Goal: Communication & Community: Answer question/provide support

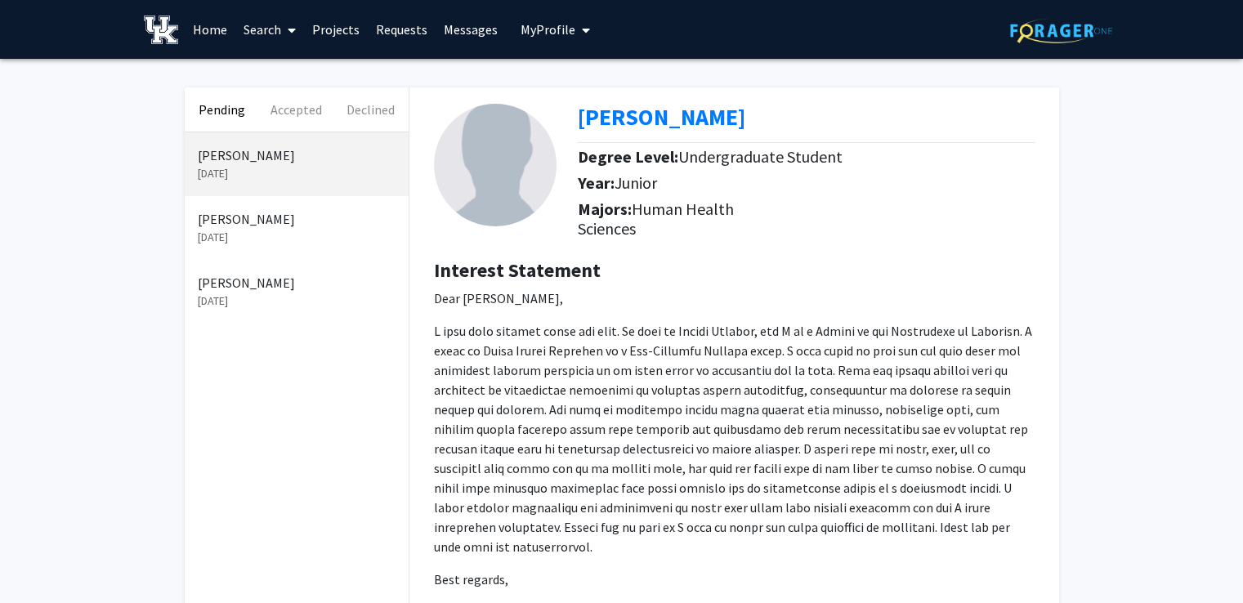
scroll to position [206, 0]
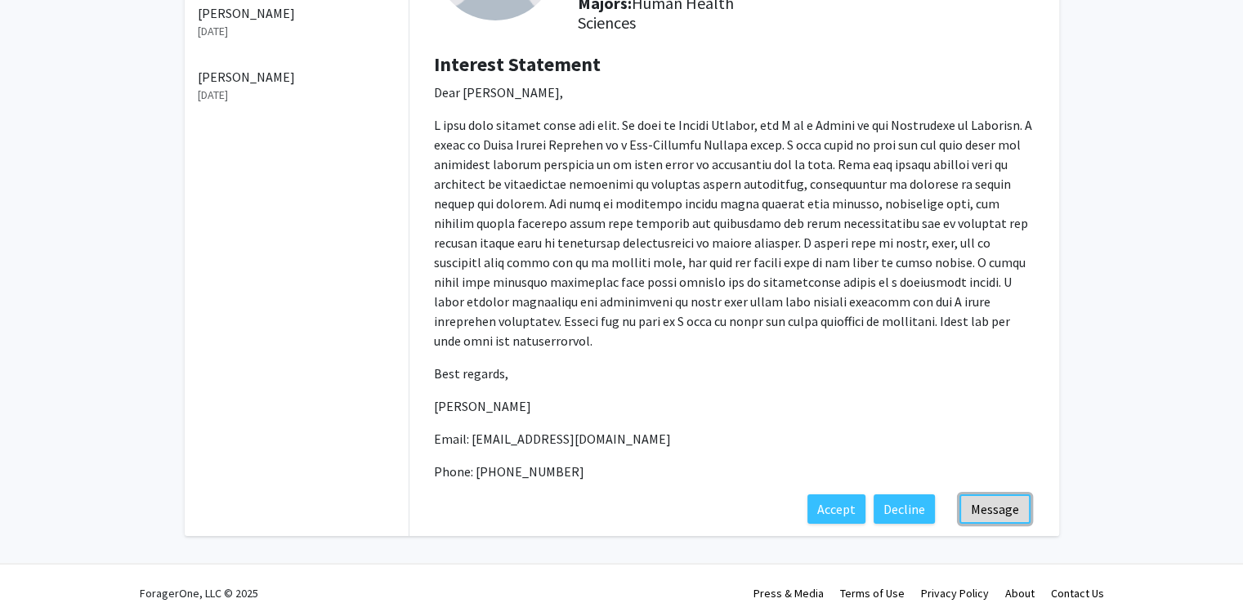
click at [1001, 495] on button "Message" at bounding box center [995, 509] width 71 height 29
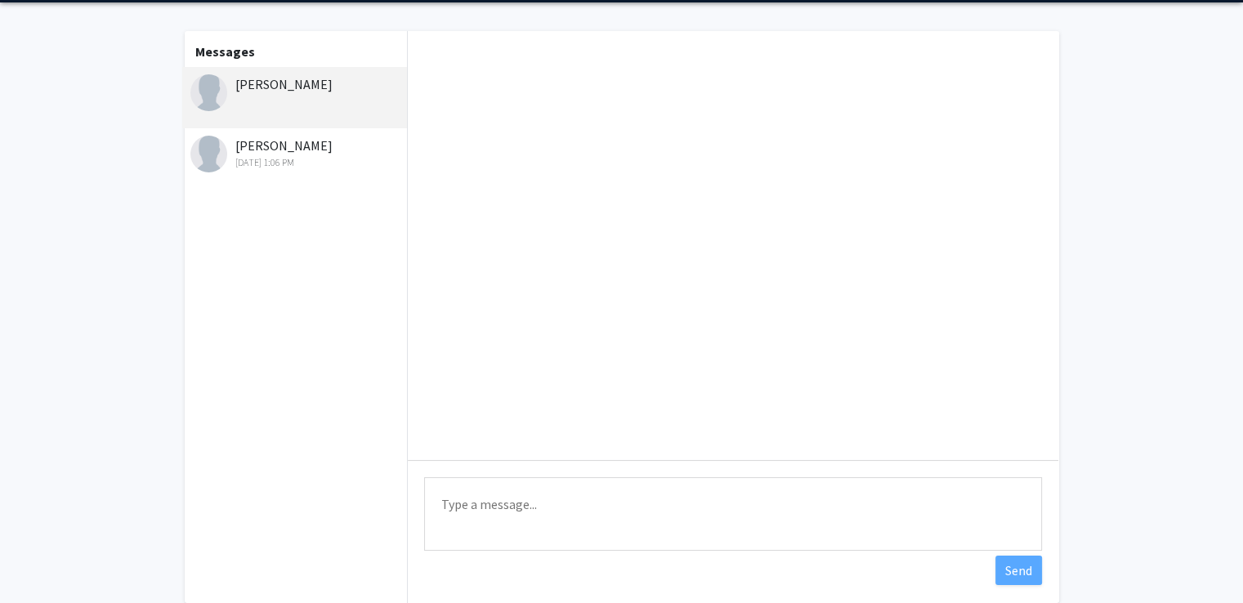
scroll to position [82, 0]
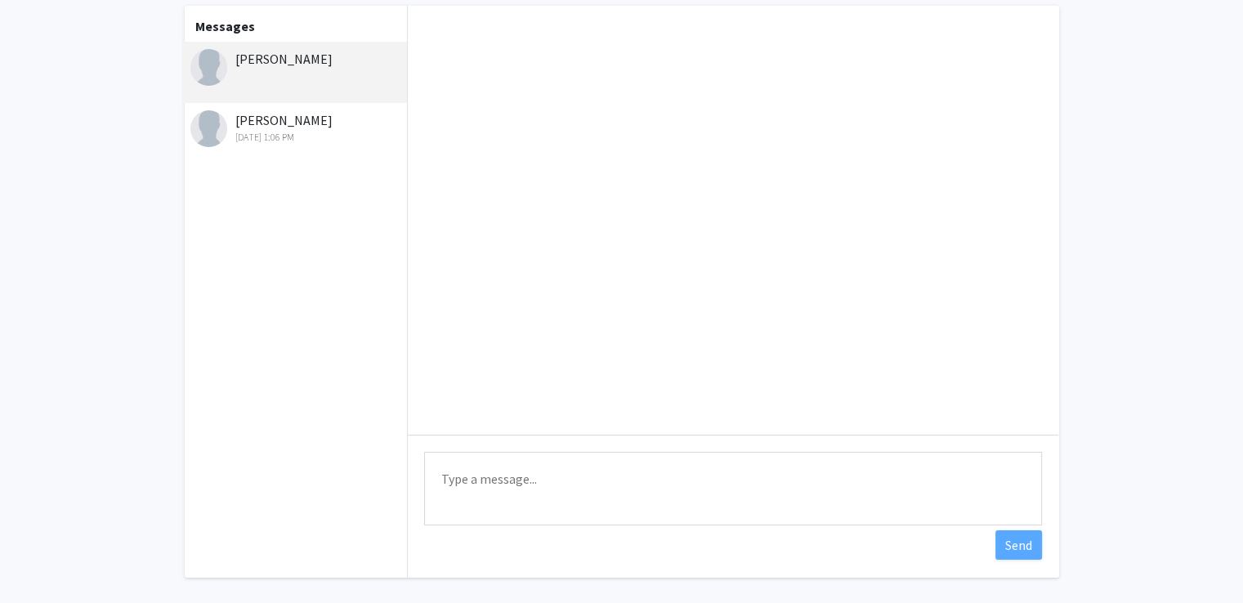
click at [542, 492] on textarea "Type a message" at bounding box center [733, 489] width 618 height 74
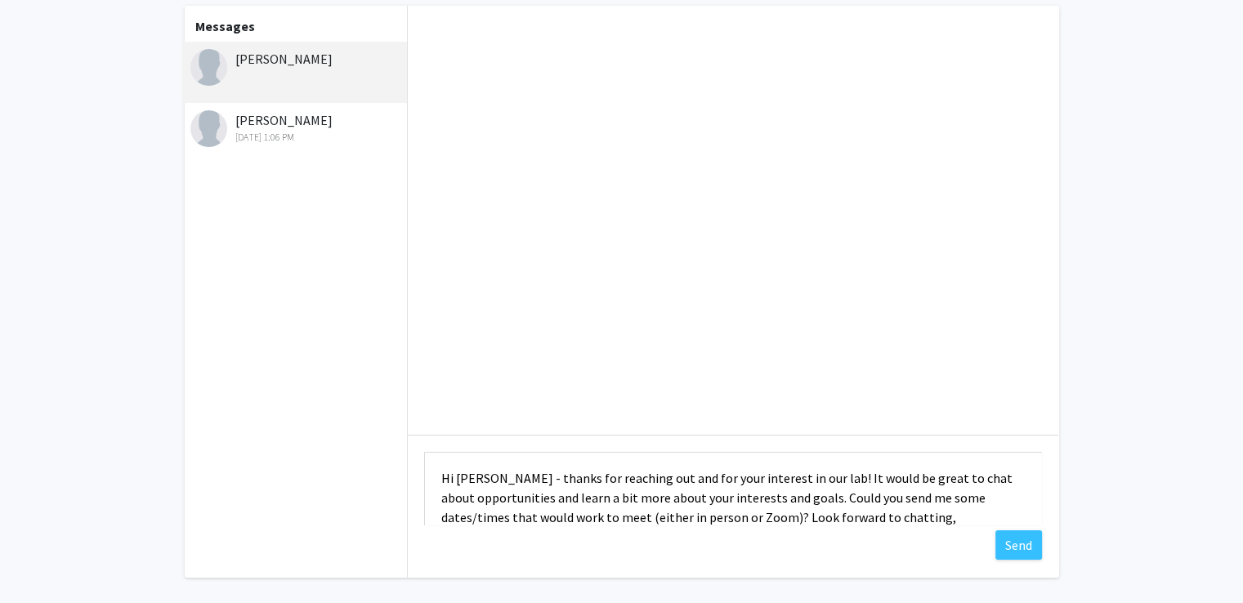
scroll to position [20, 0]
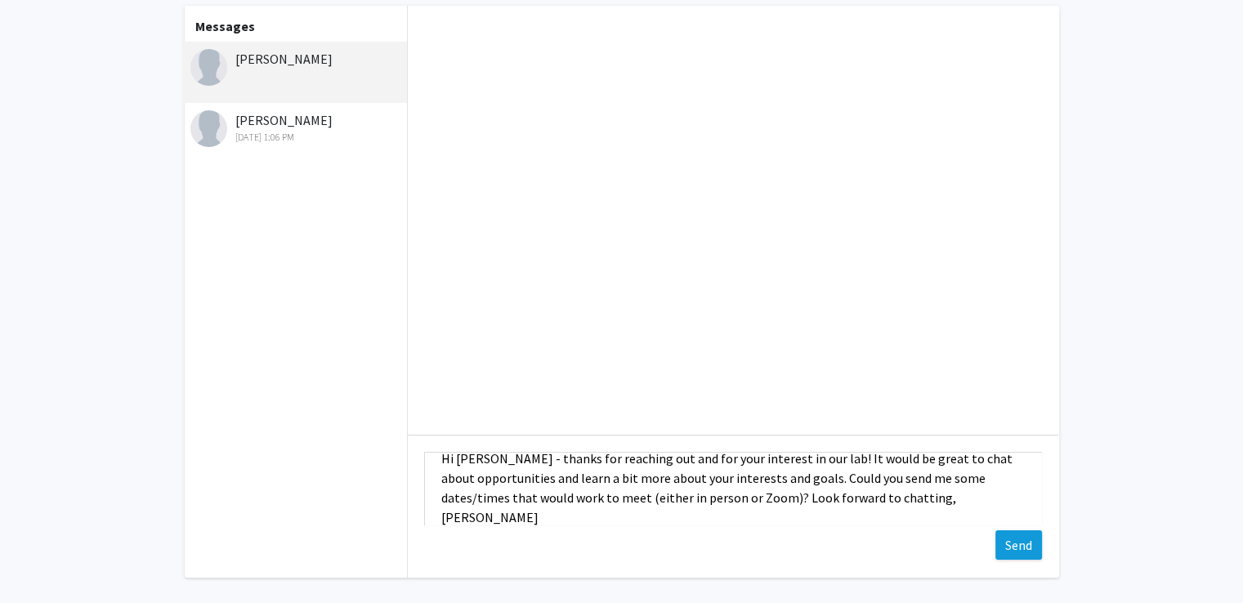
type textarea "Hi [PERSON_NAME] - thanks for reaching out and for your interest in our lab! It…"
click at [1015, 553] on button "Send" at bounding box center [1019, 545] width 47 height 29
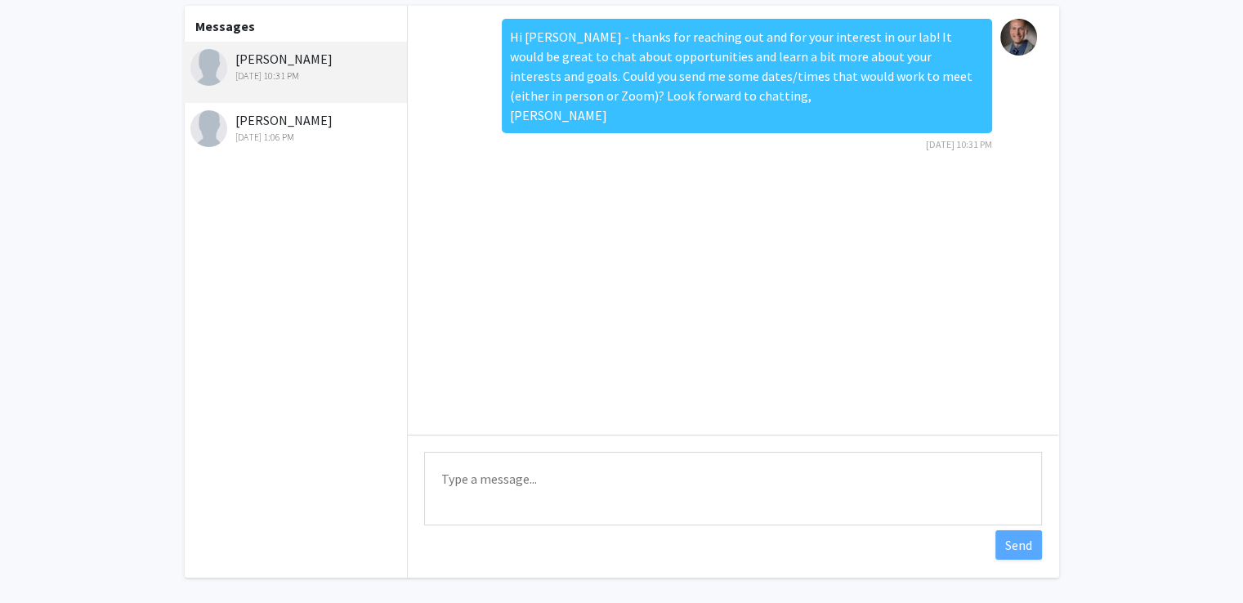
scroll to position [0, 0]
